Goal: Transaction & Acquisition: Purchase product/service

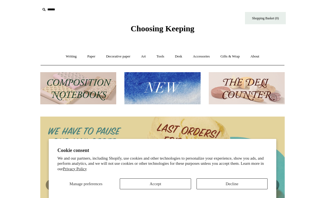
click at [141, 186] on button "Accept" at bounding box center [155, 183] width 71 height 11
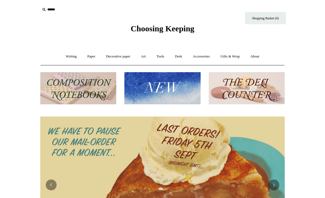
click at [63, 61] on link "Writing +" at bounding box center [71, 56] width 21 height 14
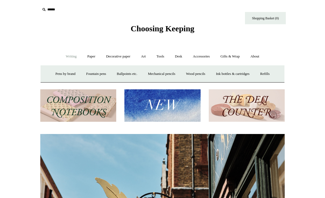
click at [56, 78] on link "Pens by brand +" at bounding box center [66, 74] width 30 height 14
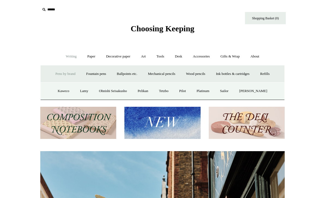
click at [53, 78] on link "Pens by brand -" at bounding box center [66, 74] width 30 height 14
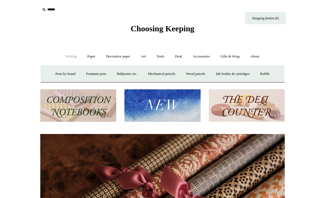
scroll to position [12, 0]
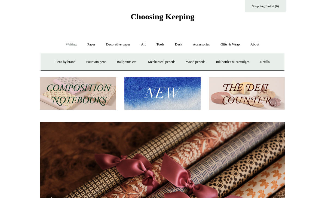
click at [107, 102] on img at bounding box center [78, 93] width 76 height 32
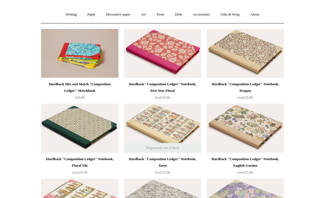
scroll to position [36, 0]
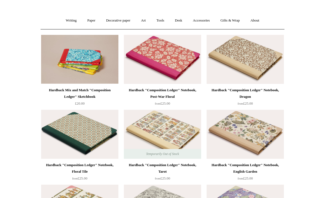
click at [161, 19] on link "Tools +" at bounding box center [161, 20] width 18 height 14
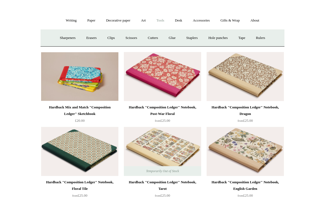
click at [126, 19] on link "Decorative paper +" at bounding box center [118, 20] width 34 height 14
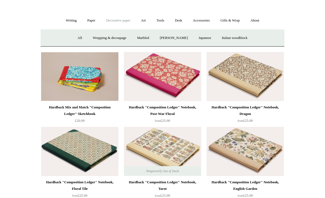
click at [93, 18] on link "Paper +" at bounding box center [92, 20] width 18 height 14
click at [70, 18] on link "Writing +" at bounding box center [71, 20] width 21 height 14
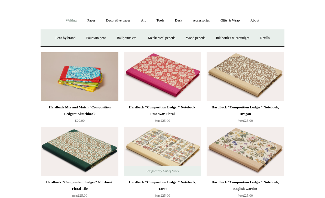
click at [63, 37] on link "Pens by brand +" at bounding box center [66, 38] width 30 height 14
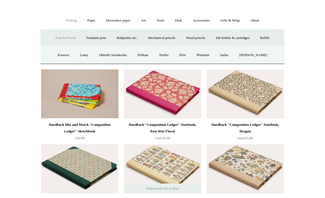
click at [68, 55] on link "Kaweco" at bounding box center [64, 55] width 22 height 14
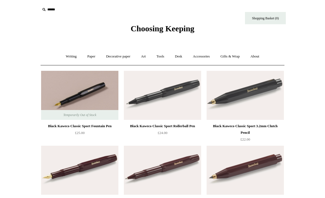
click at [240, 56] on link "Gifts & Wrap +" at bounding box center [230, 56] width 29 height 14
